Goal: Task Accomplishment & Management: Manage account settings

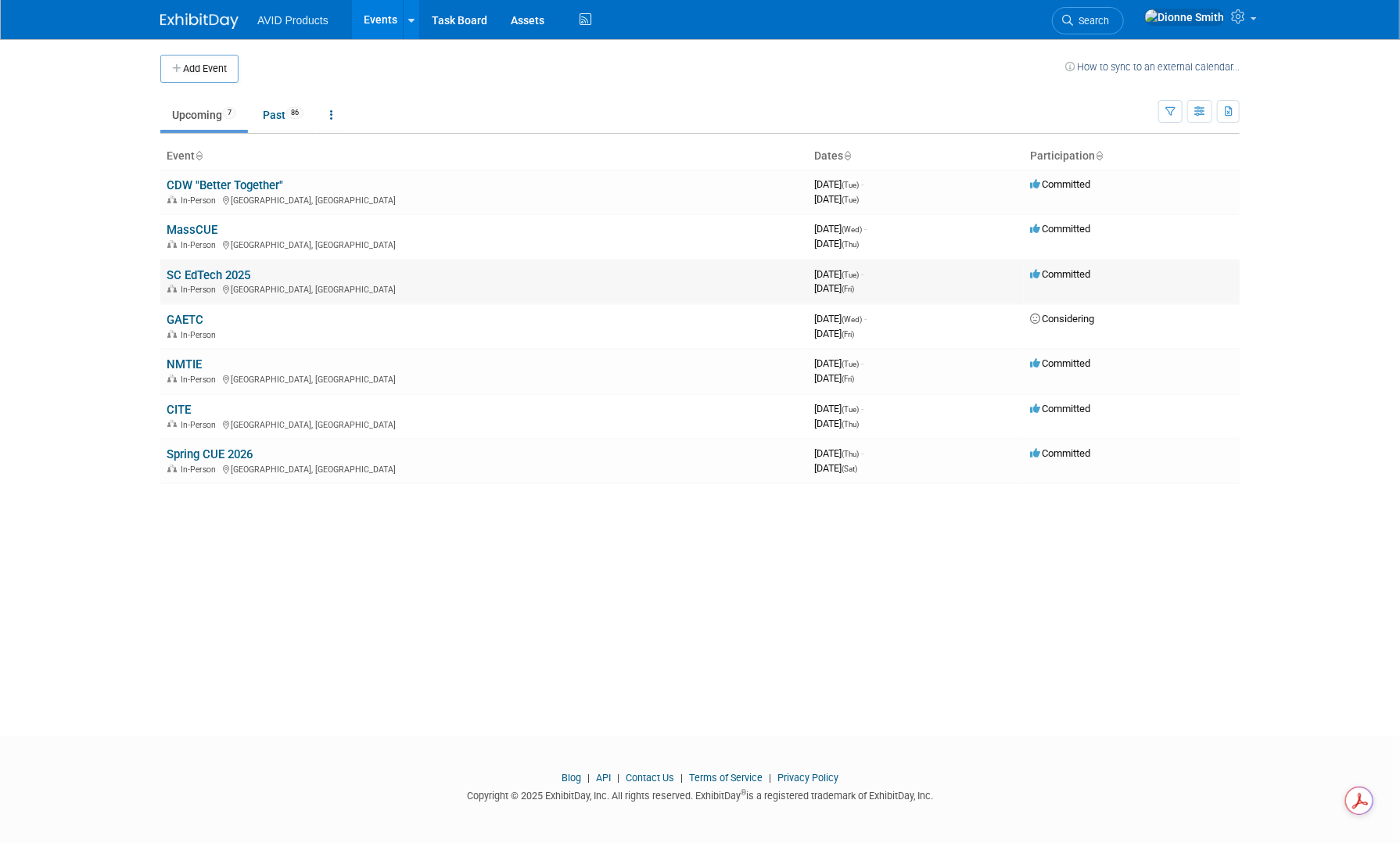
click at [281, 273] on td "SC EdTech 2025 In-Person Myrtle Beach, SC" at bounding box center [483, 281] width 647 height 45
click at [284, 276] on td "SC EdTech 2025 In-Person Myrtle Beach, SC" at bounding box center [483, 281] width 647 height 45
click at [331, 284] on div "In-Person Myrtle Beach, SC" at bounding box center [484, 288] width 635 height 13
click at [332, 284] on div "In-Person Myrtle Beach, SC" at bounding box center [484, 288] width 635 height 13
click at [226, 274] on link "SC EdTech 2025" at bounding box center [209, 275] width 84 height 14
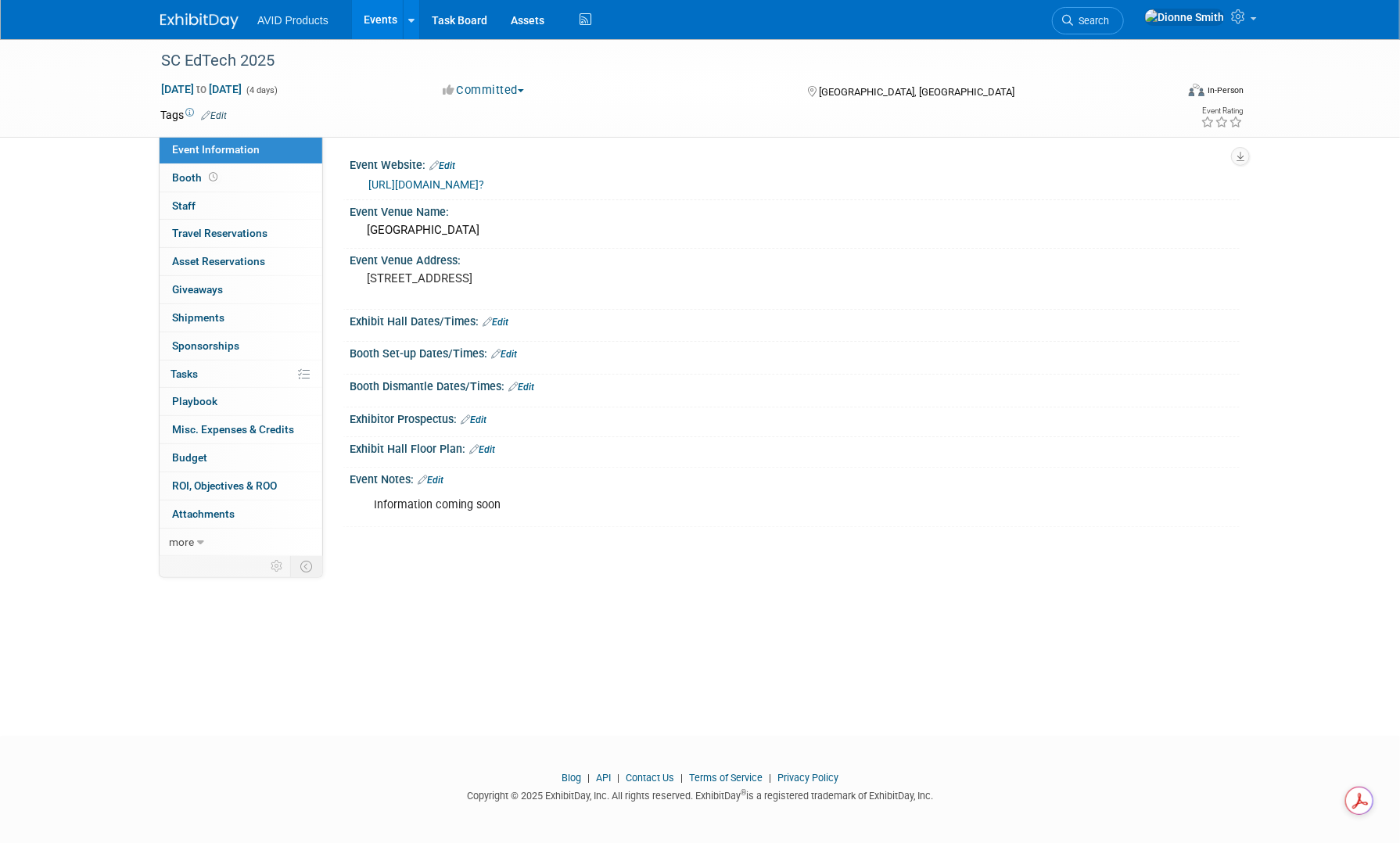
click at [487, 99] on div "[DATE] to [DATE] (4 days) [DATE] to [DATE] Committed Committed Considering Not …" at bounding box center [701, 93] width 1107 height 24
click at [487, 97] on button "Committed" at bounding box center [484, 90] width 93 height 17
click at [473, 138] on link "Considering" at bounding box center [500, 137] width 123 height 22
click at [223, 34] on div "AVID Products Events Add Event Bulk Upload Events Shareable Event Boards Recent…" at bounding box center [700, 19] width 1080 height 39
click at [220, 23] on img at bounding box center [199, 21] width 79 height 16
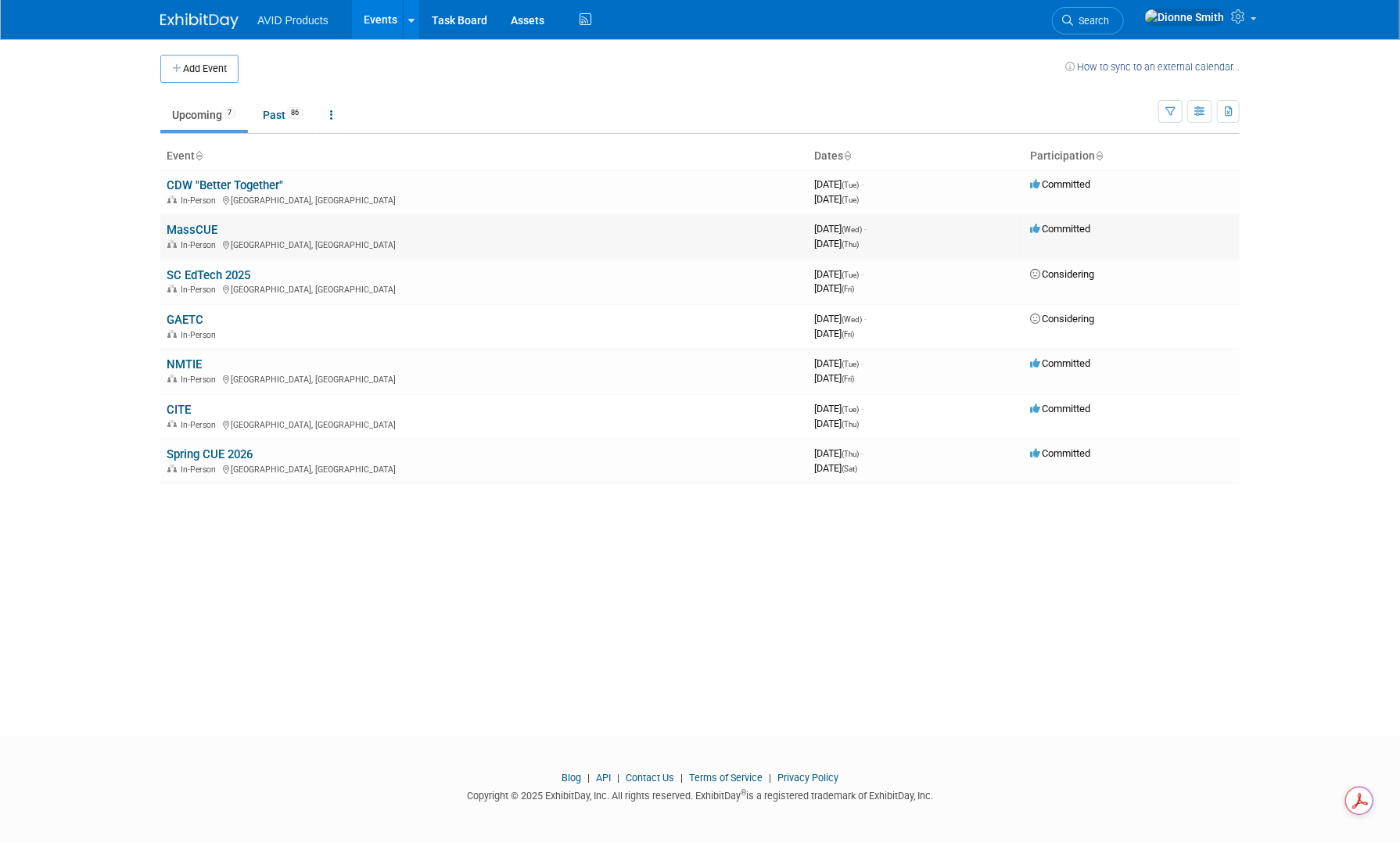
click at [179, 220] on td "MassCUE In-Person Foxborough, MA" at bounding box center [483, 237] width 647 height 45
click at [181, 226] on link "MassCUE" at bounding box center [192, 230] width 51 height 14
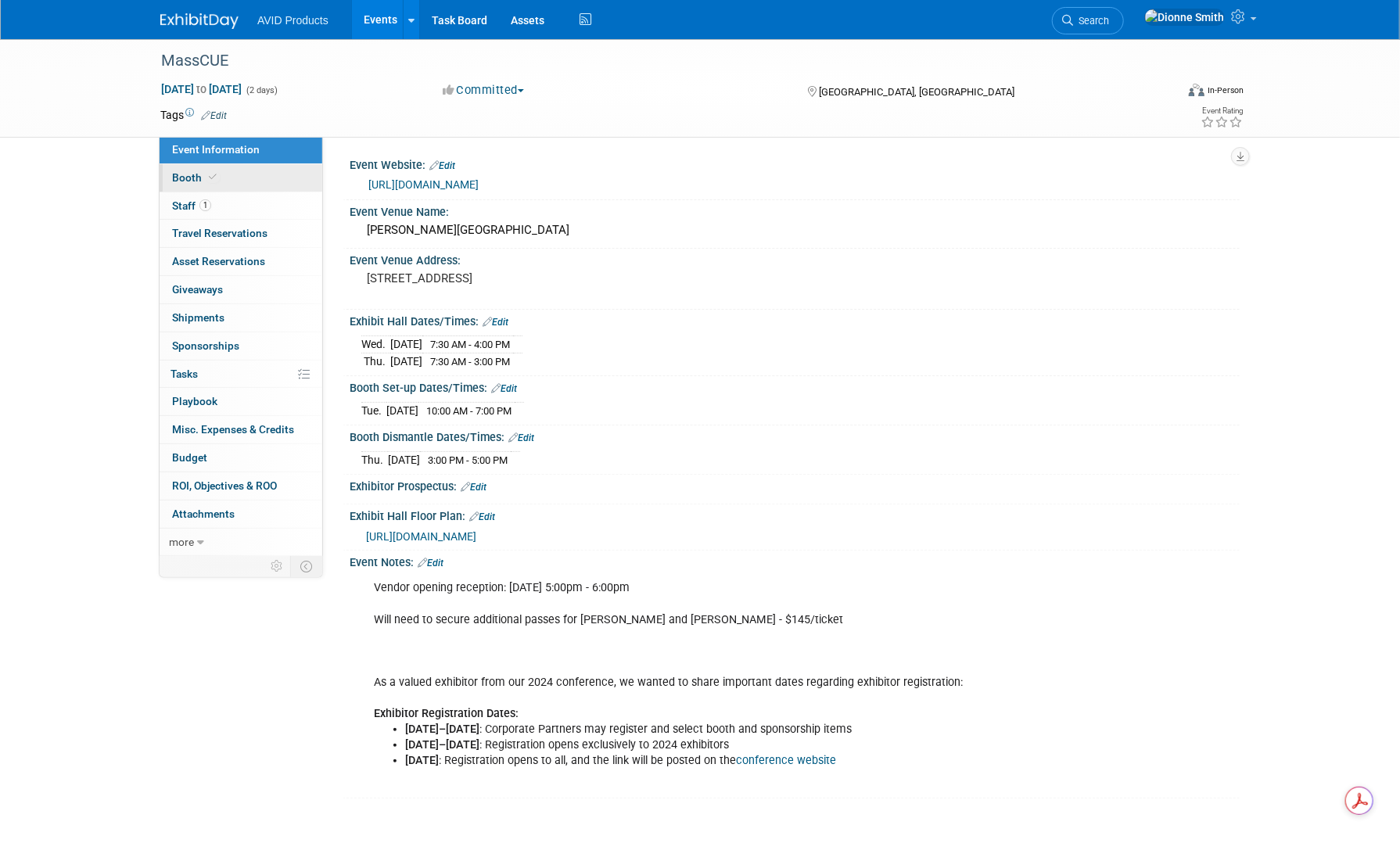
click at [193, 183] on span "Booth" at bounding box center [196, 177] width 48 height 13
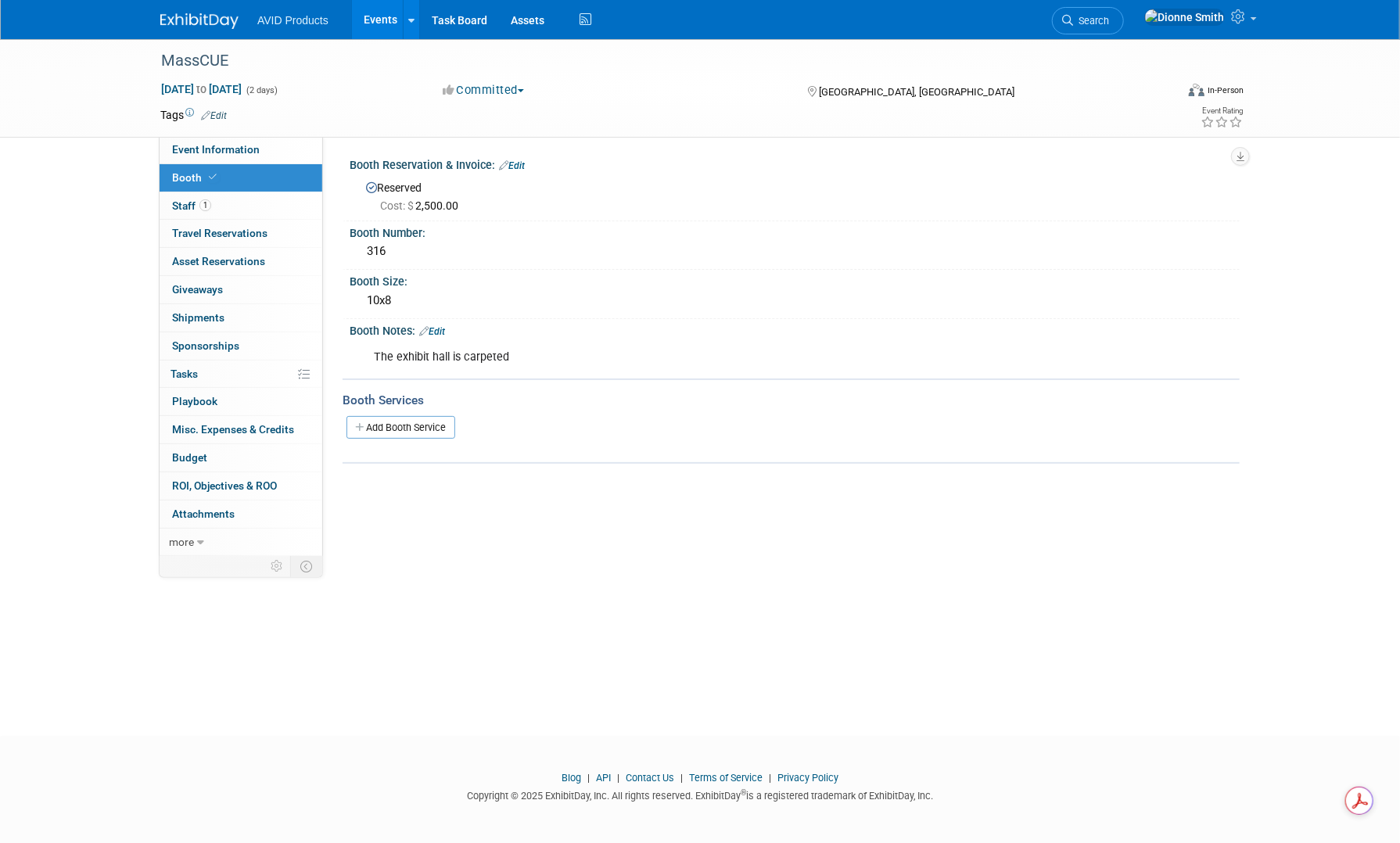
click at [213, 21] on img at bounding box center [199, 21] width 79 height 16
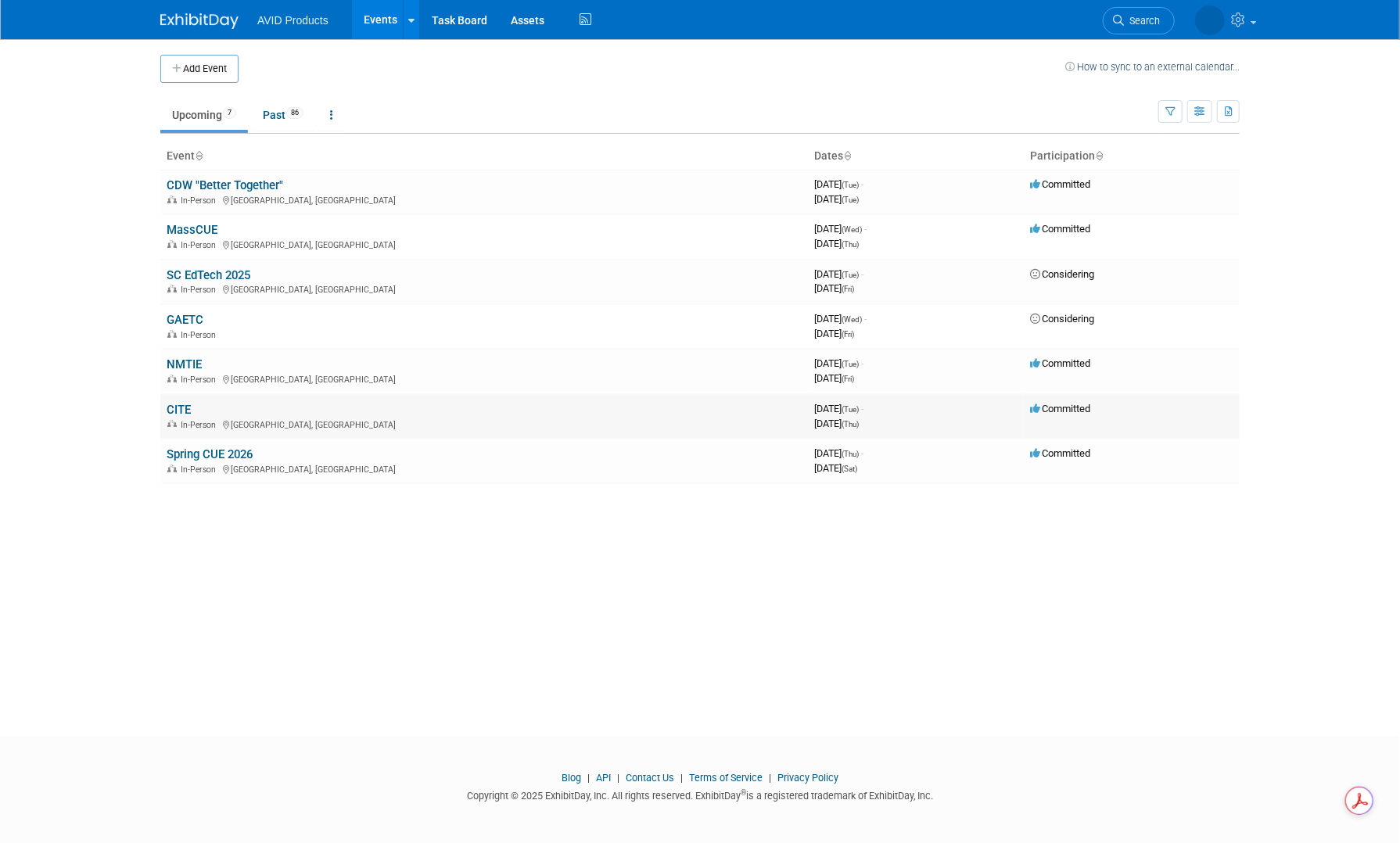
click at [188, 406] on link "CITE" at bounding box center [179, 410] width 24 height 14
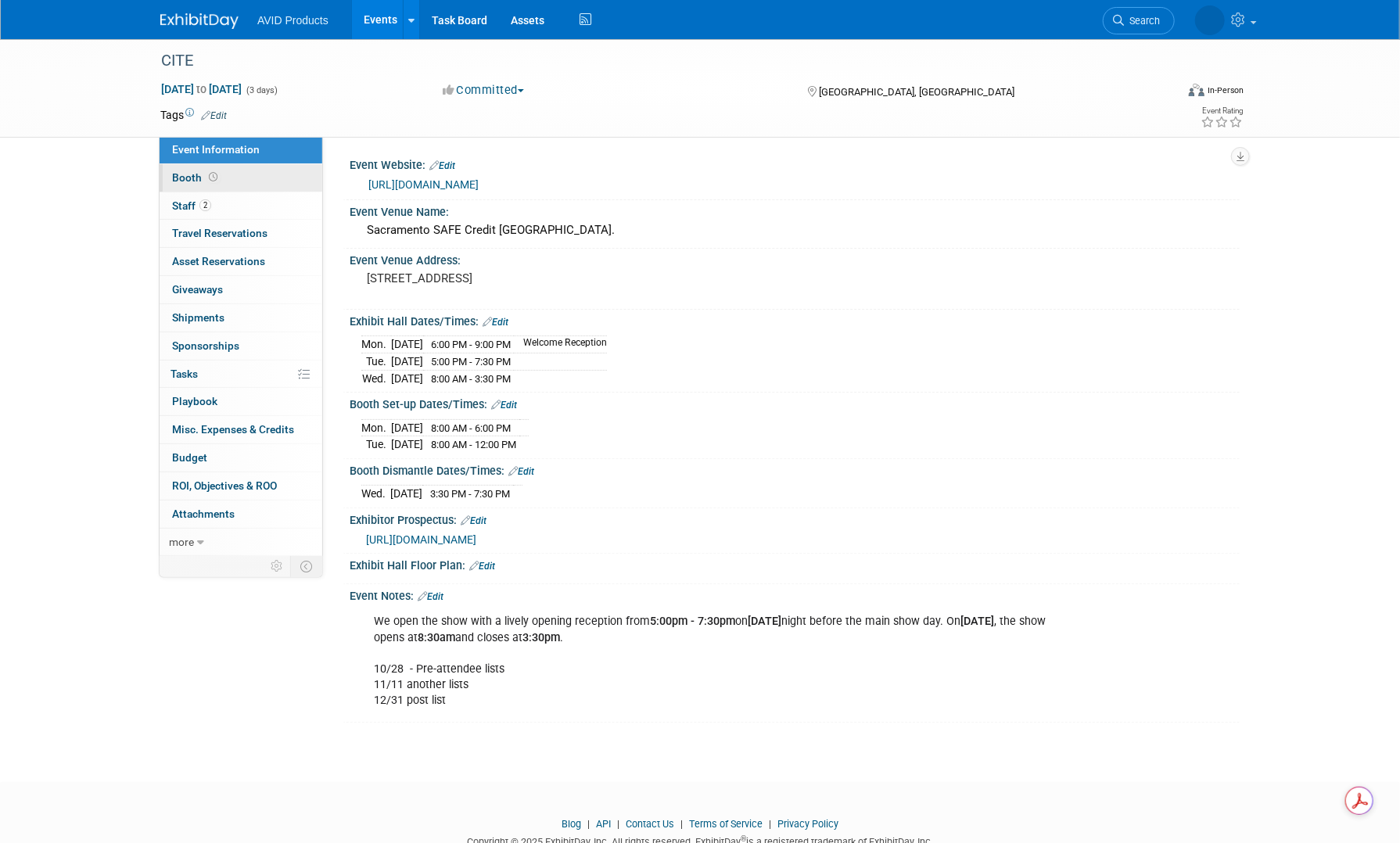
click at [207, 172] on span at bounding box center [213, 177] width 15 height 12
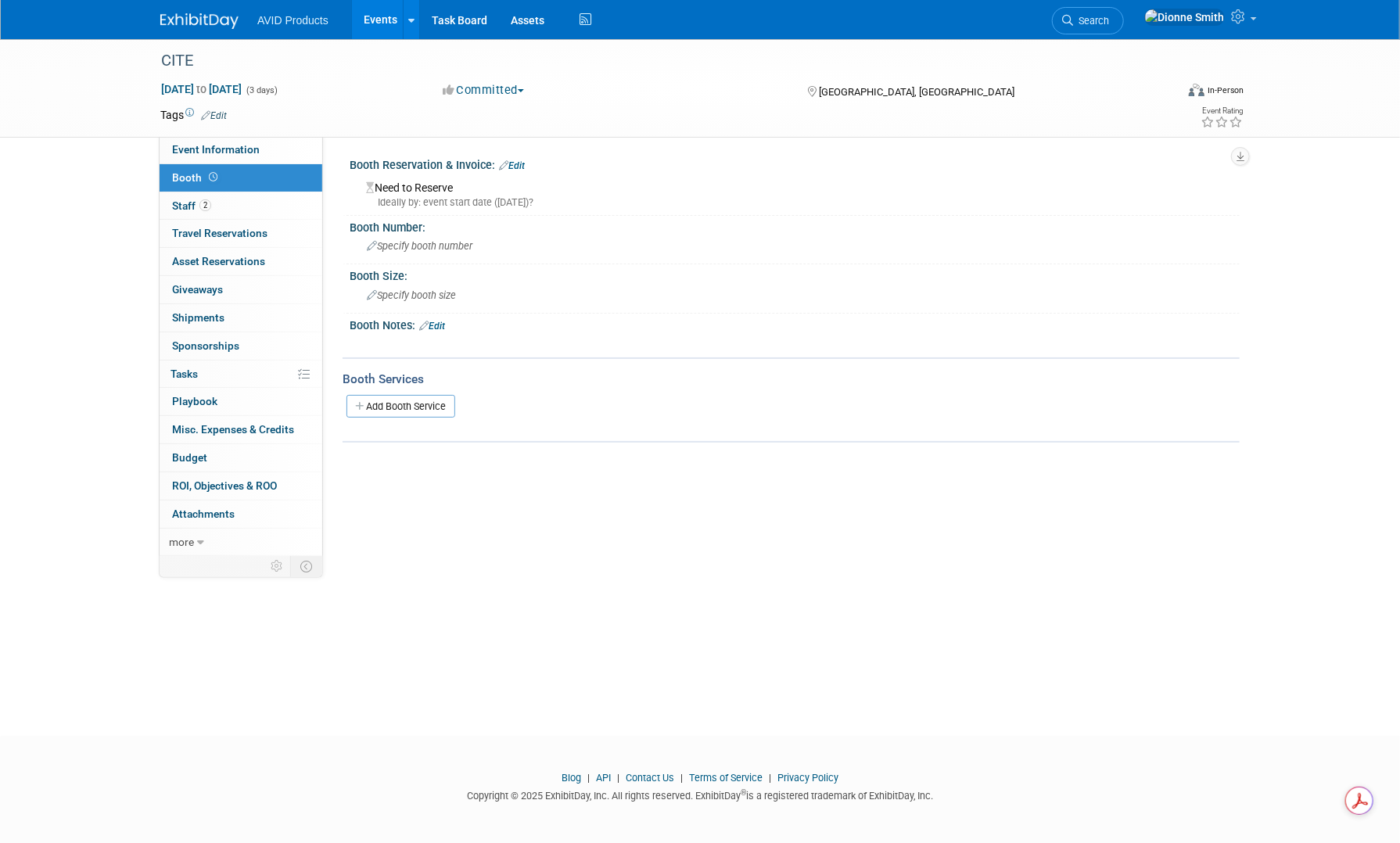
click at [521, 160] on link "Edit" at bounding box center [512, 165] width 26 height 11
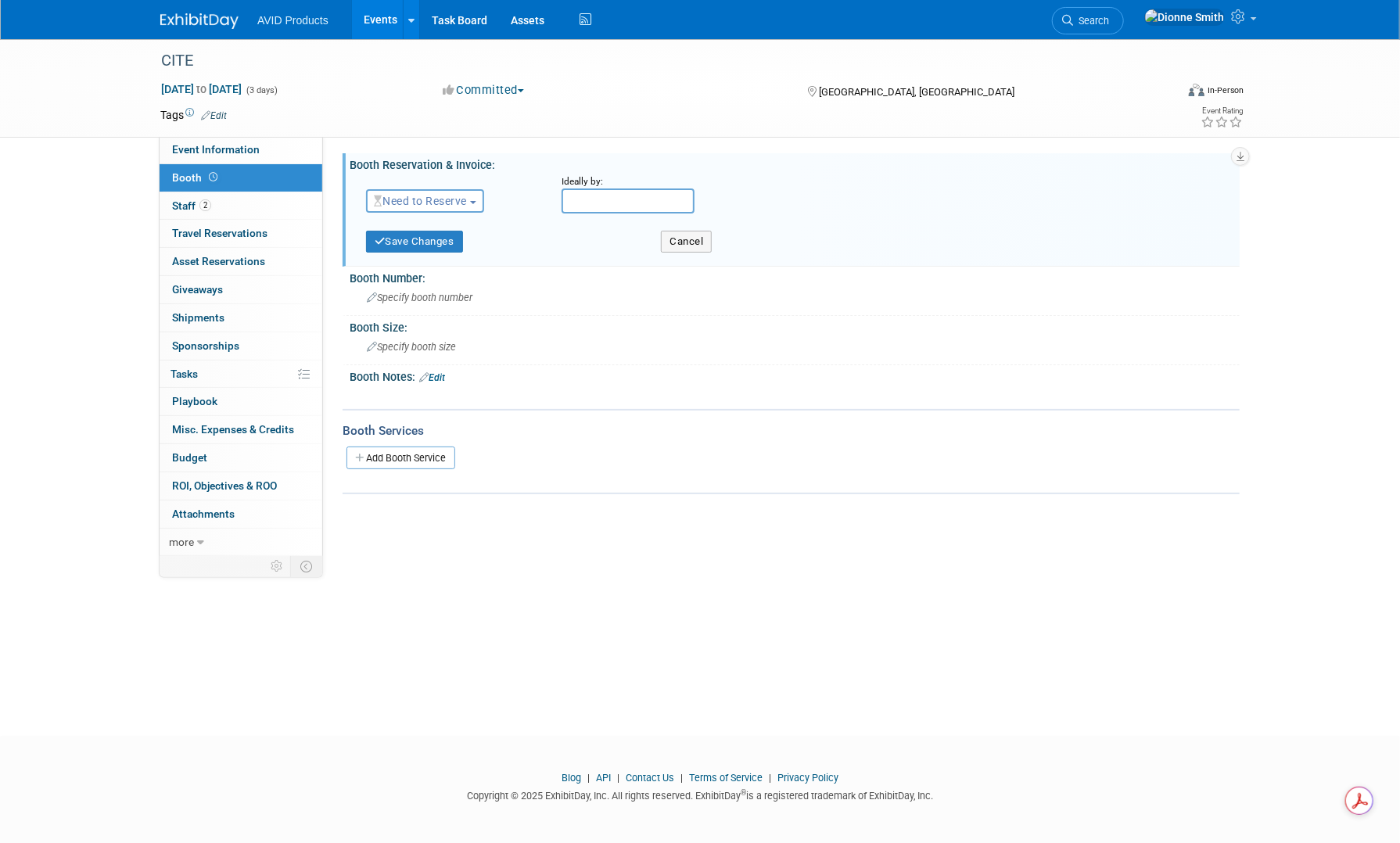
click at [464, 198] on span "Need to Reserve" at bounding box center [421, 201] width 93 height 13
click at [463, 250] on link "Reserved" at bounding box center [450, 250] width 167 height 22
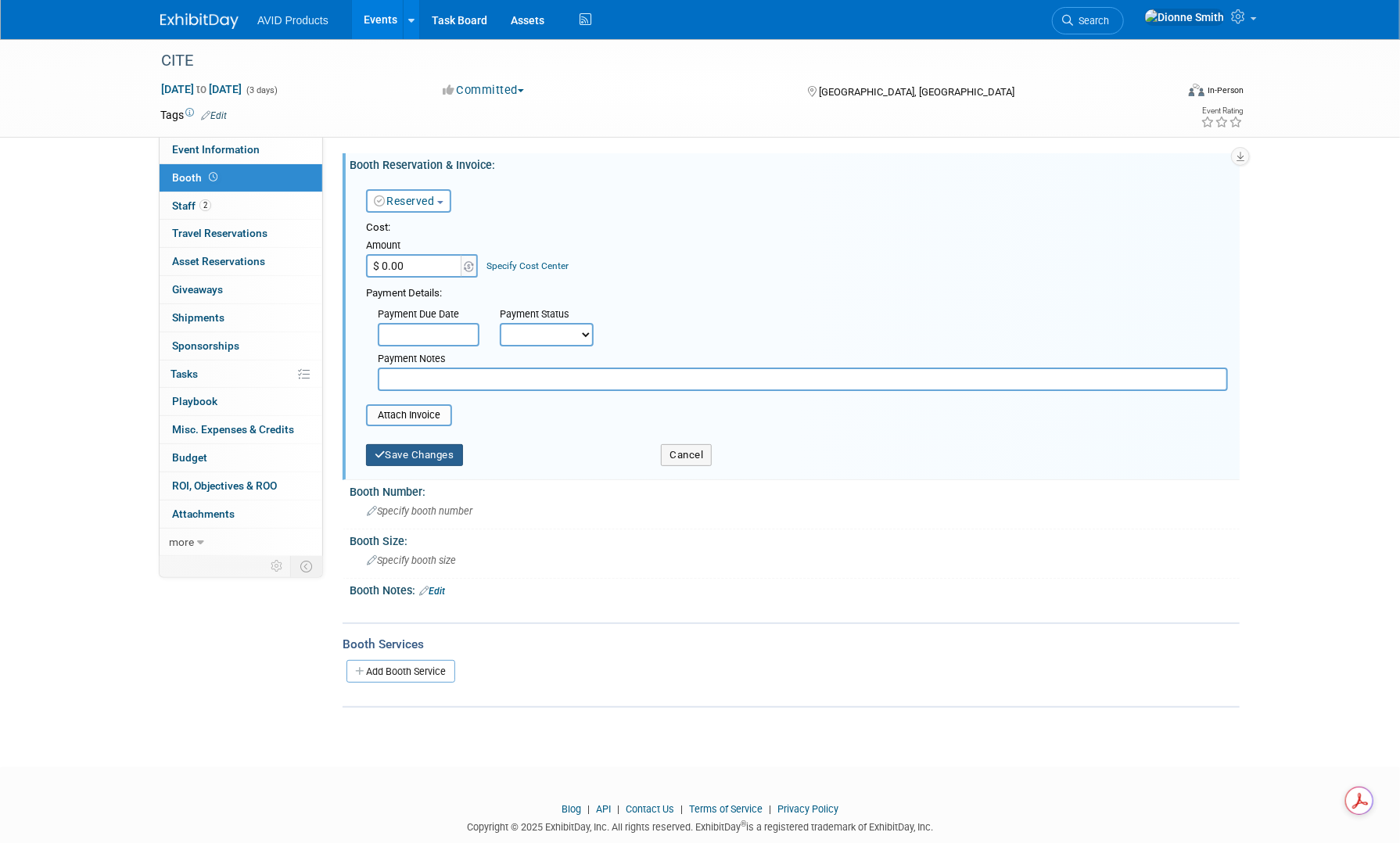
click at [424, 457] on button "Save Changes" at bounding box center [415, 455] width 97 height 22
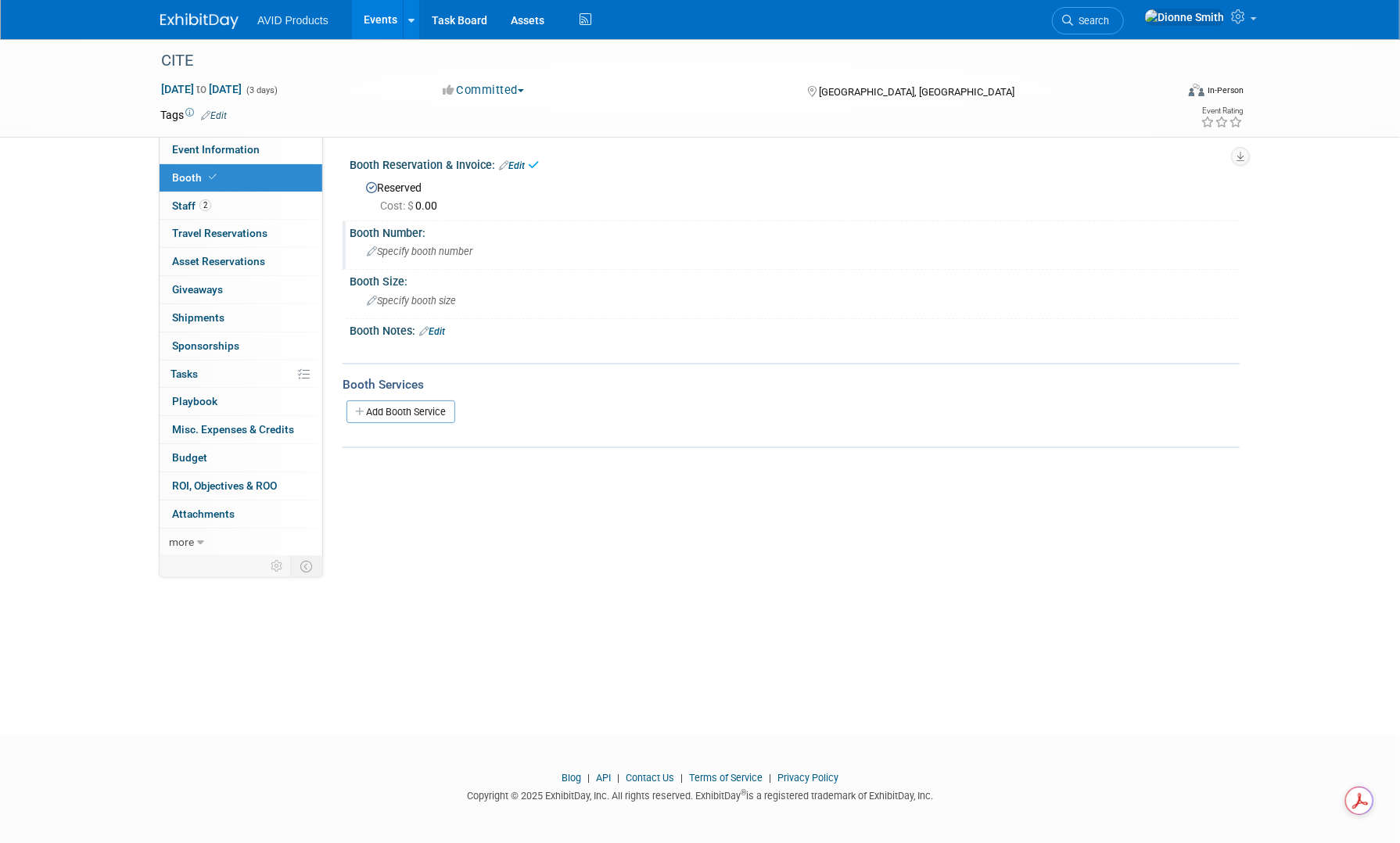
click at [410, 253] on span "Specify booth number" at bounding box center [420, 252] width 105 height 12
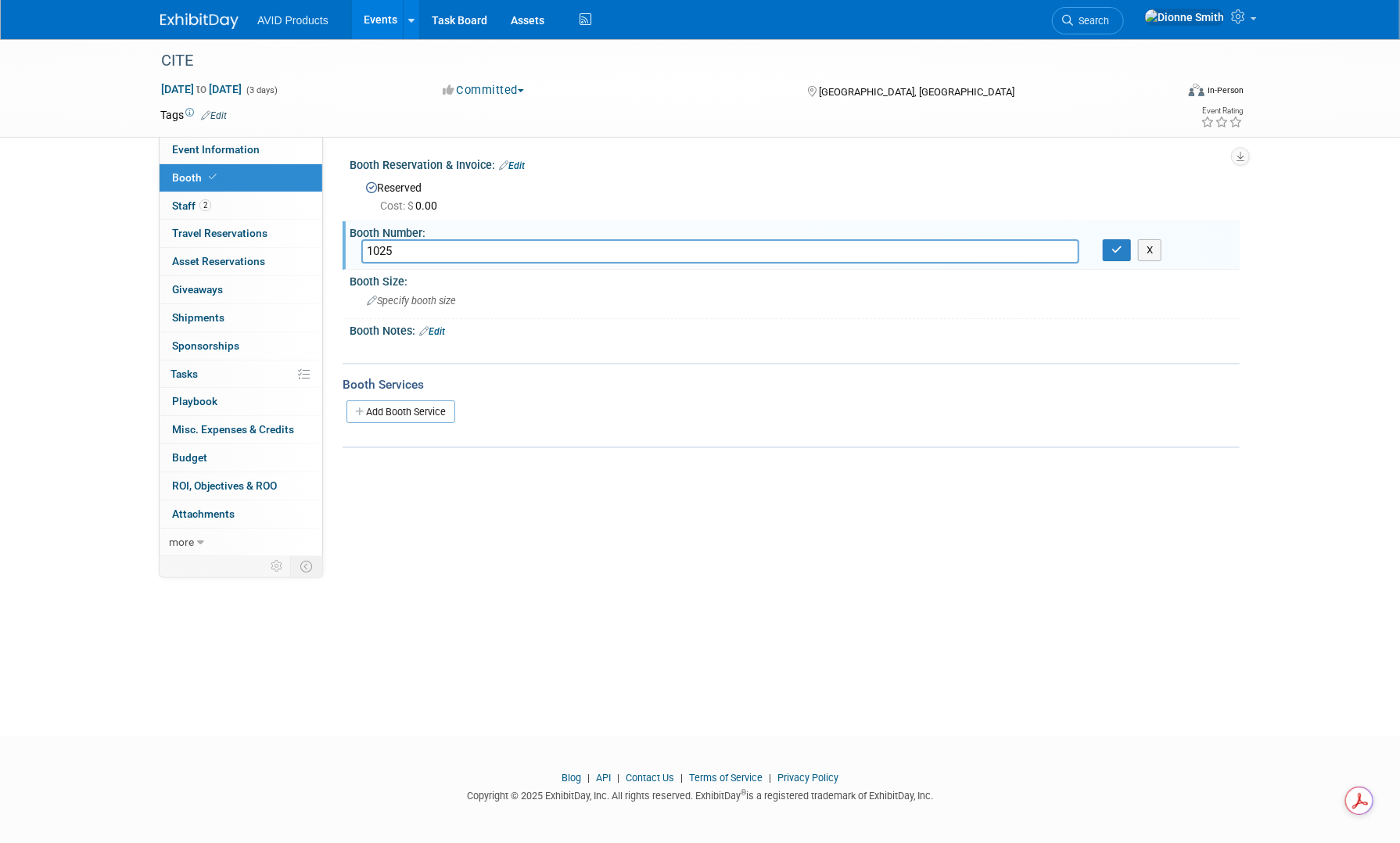
type input "1025"
